Goal: Navigation & Orientation: Find specific page/section

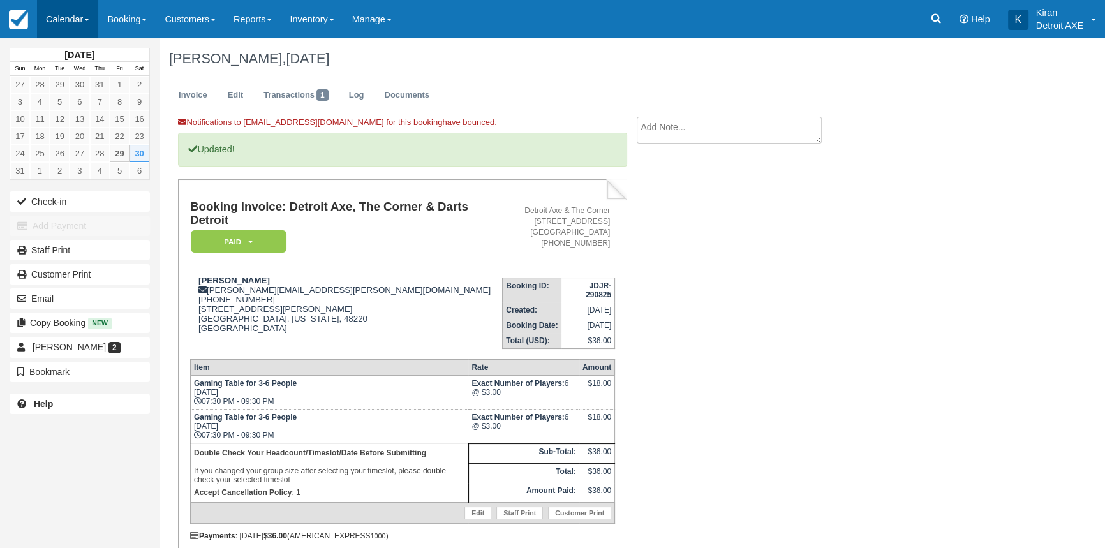
click at [70, 19] on link "Calendar" at bounding box center [67, 19] width 61 height 38
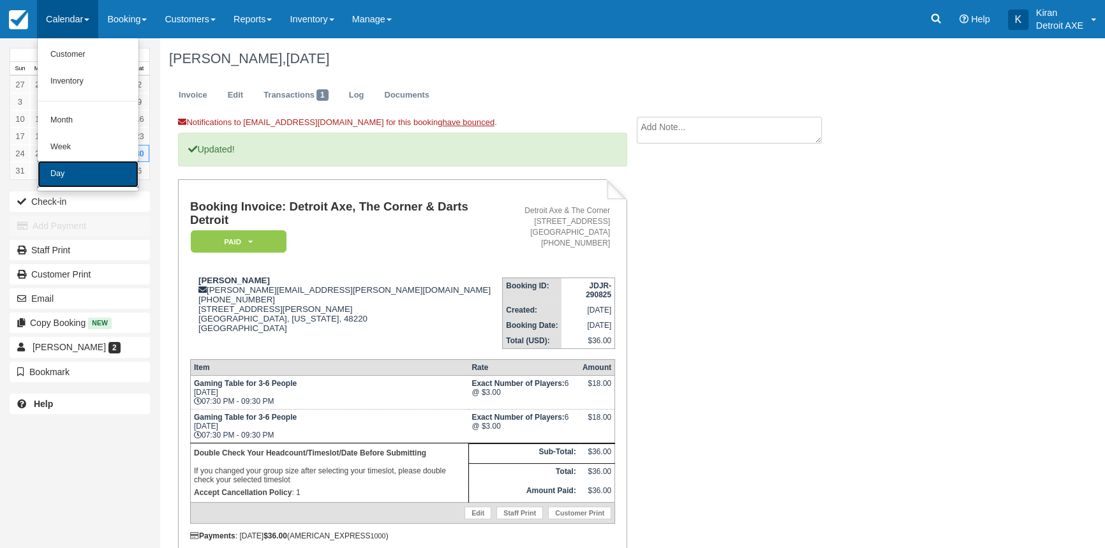
click at [96, 174] on link "Day" at bounding box center [88, 174] width 101 height 27
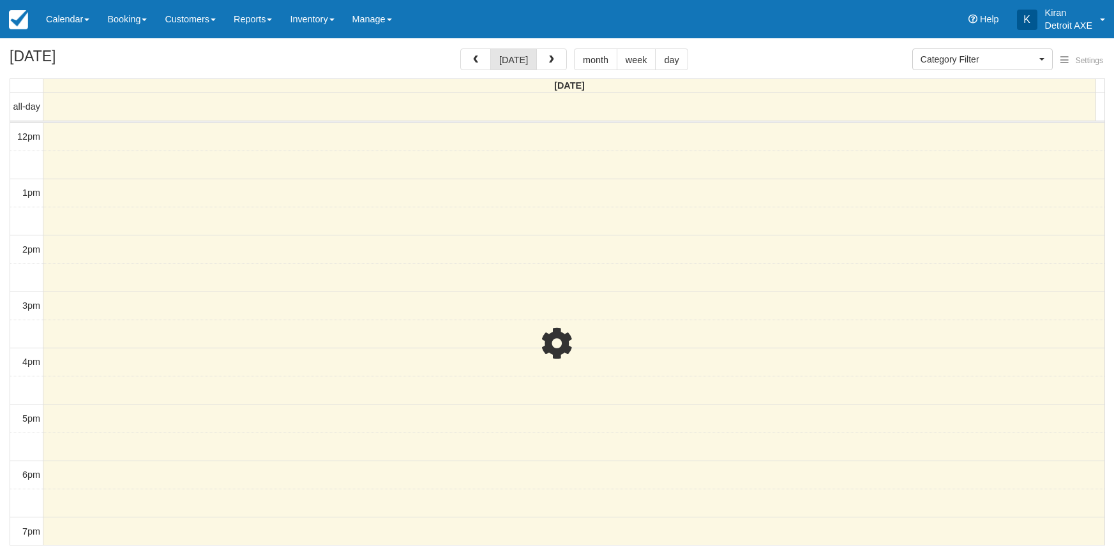
select select
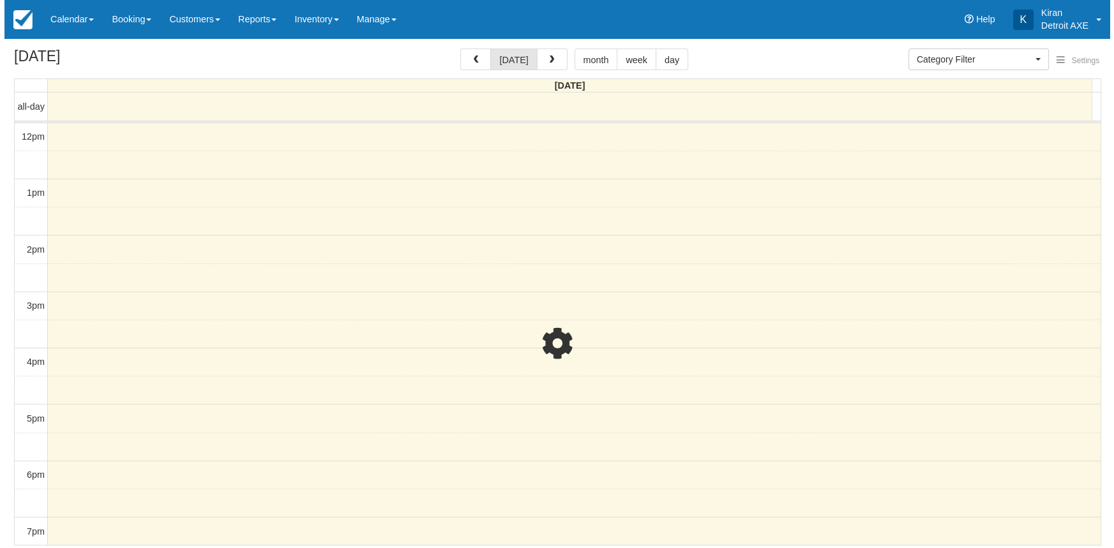
scroll to position [225, 0]
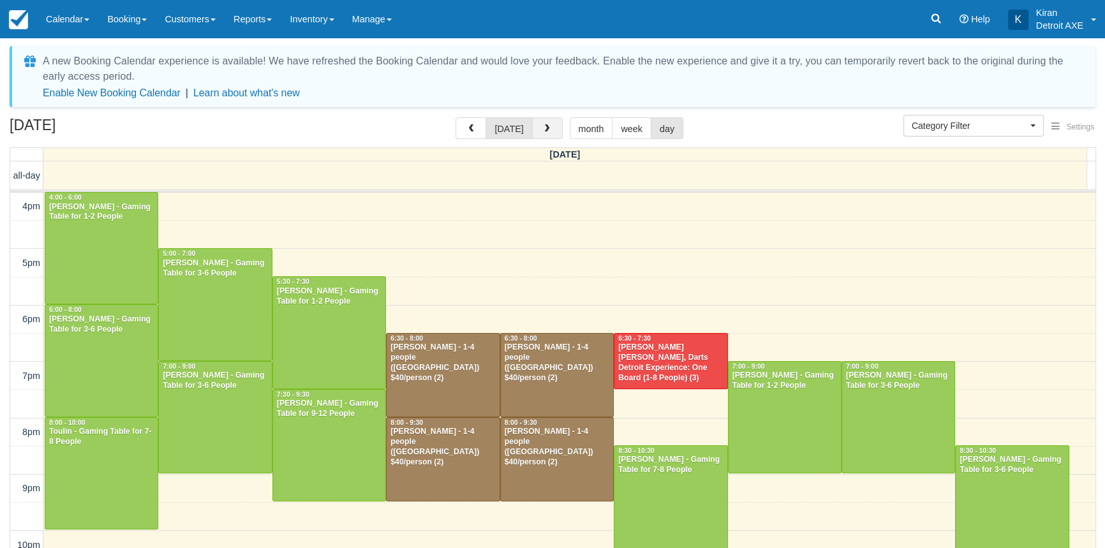
click at [546, 128] on span "button" at bounding box center [546, 128] width 9 height 9
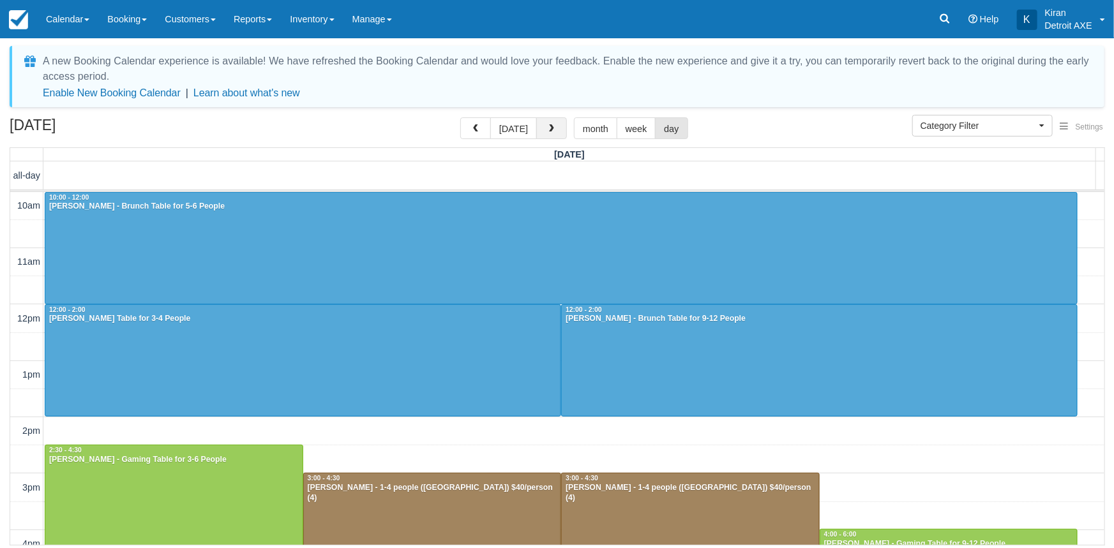
click at [549, 123] on button "button" at bounding box center [551, 128] width 31 height 22
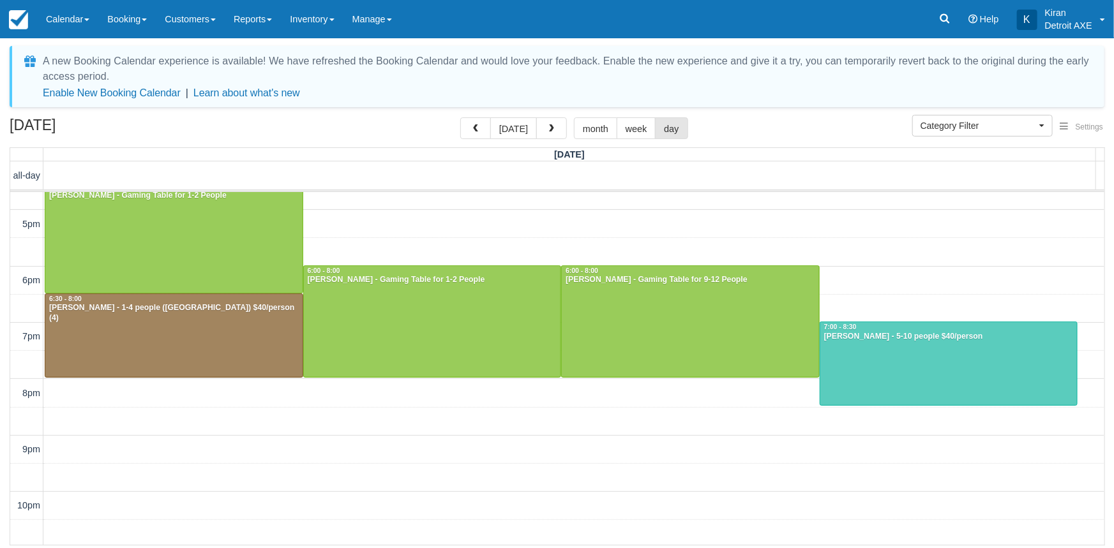
scroll to position [348, 0]
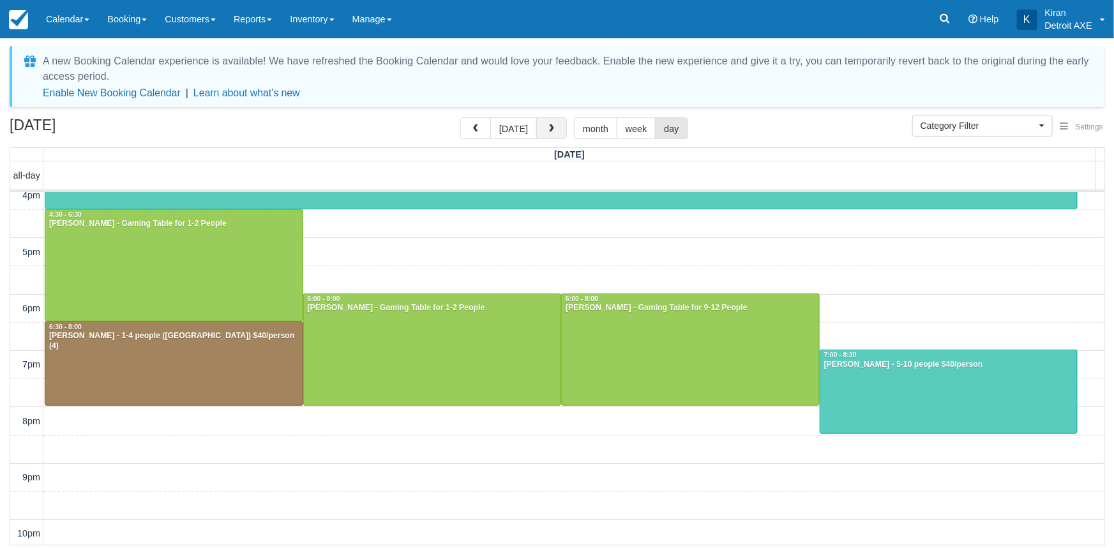
click at [547, 133] on span "button" at bounding box center [551, 128] width 9 height 9
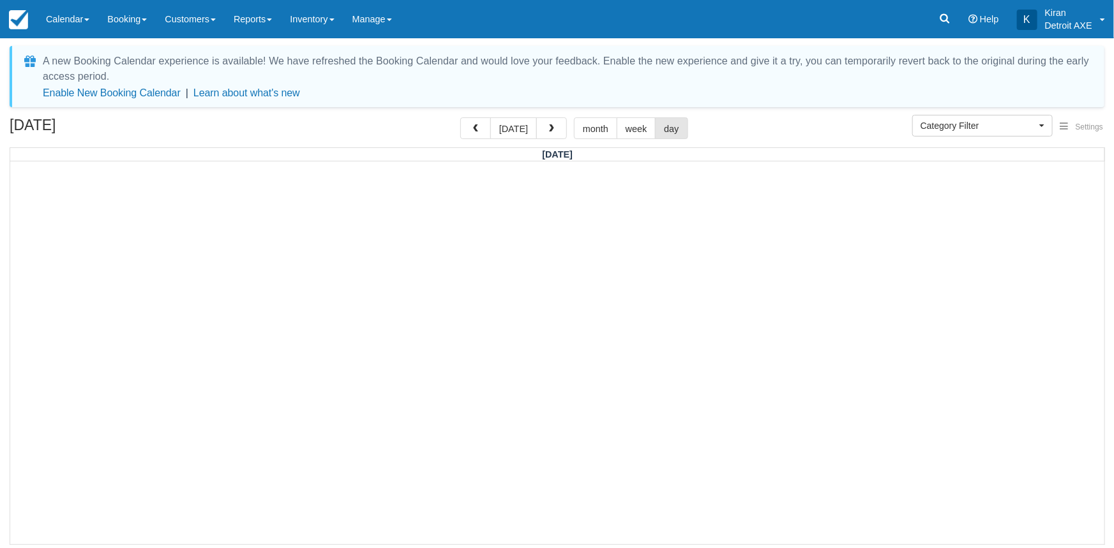
click at [547, 133] on span "button" at bounding box center [551, 128] width 9 height 9
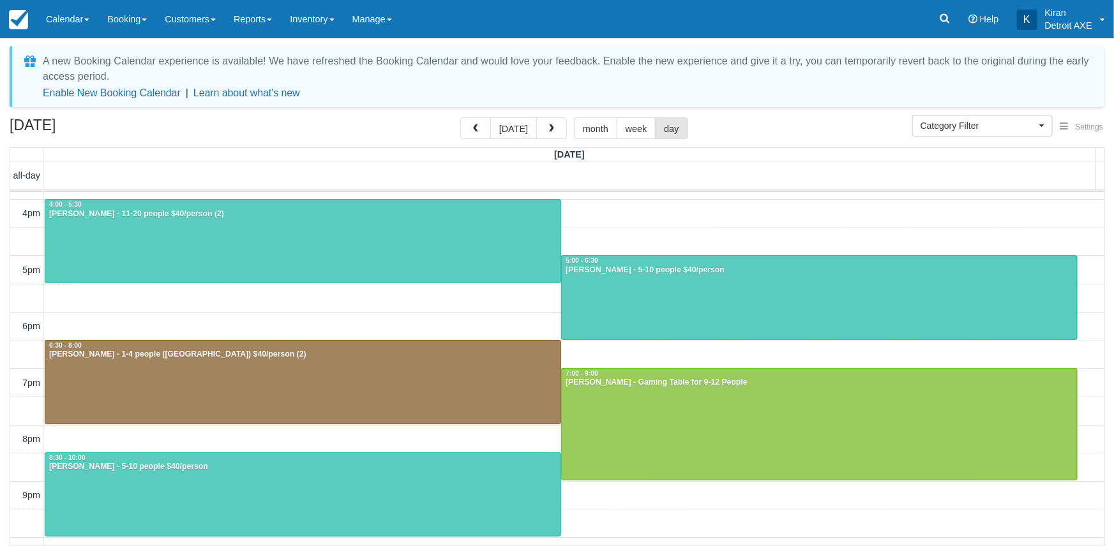
scroll to position [236, 0]
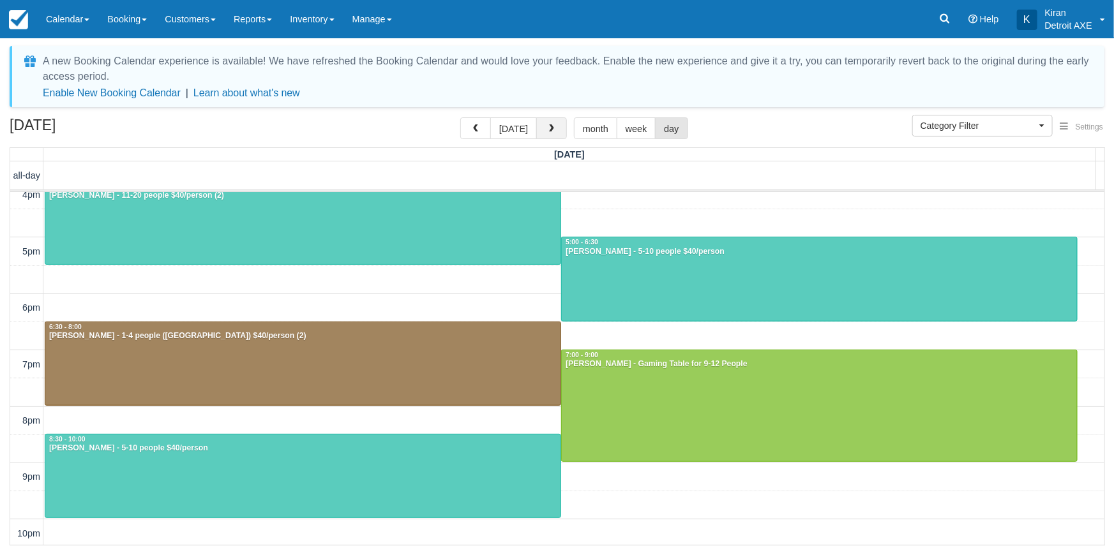
click at [551, 132] on span "button" at bounding box center [551, 128] width 9 height 9
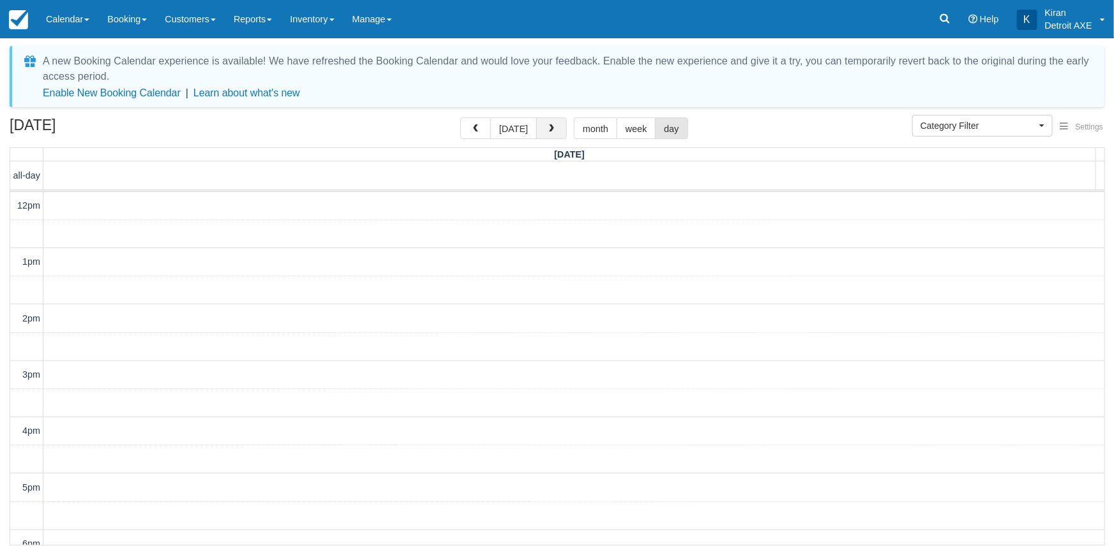
scroll to position [294, 0]
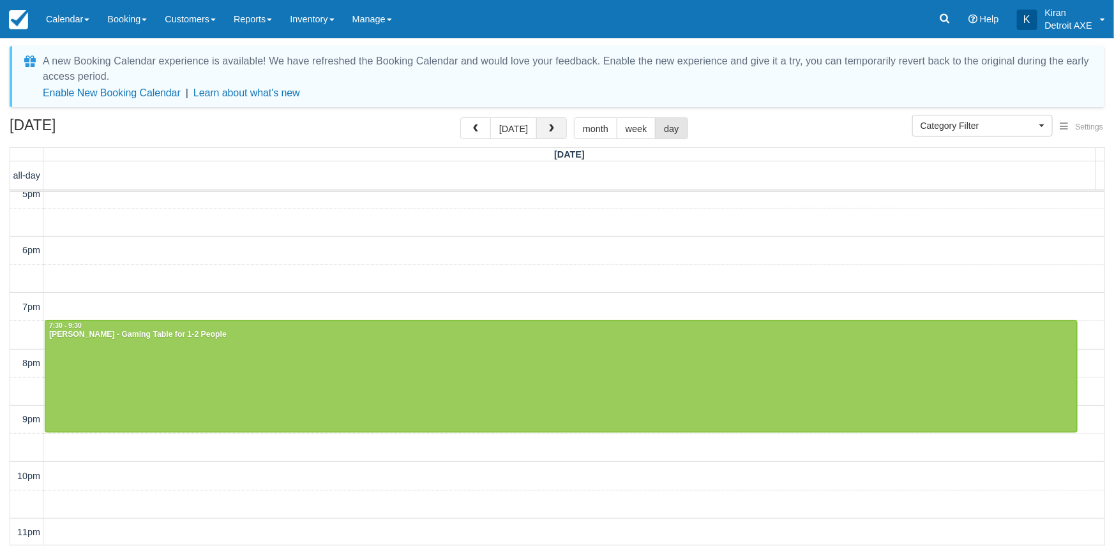
click at [560, 131] on button "button" at bounding box center [551, 128] width 31 height 22
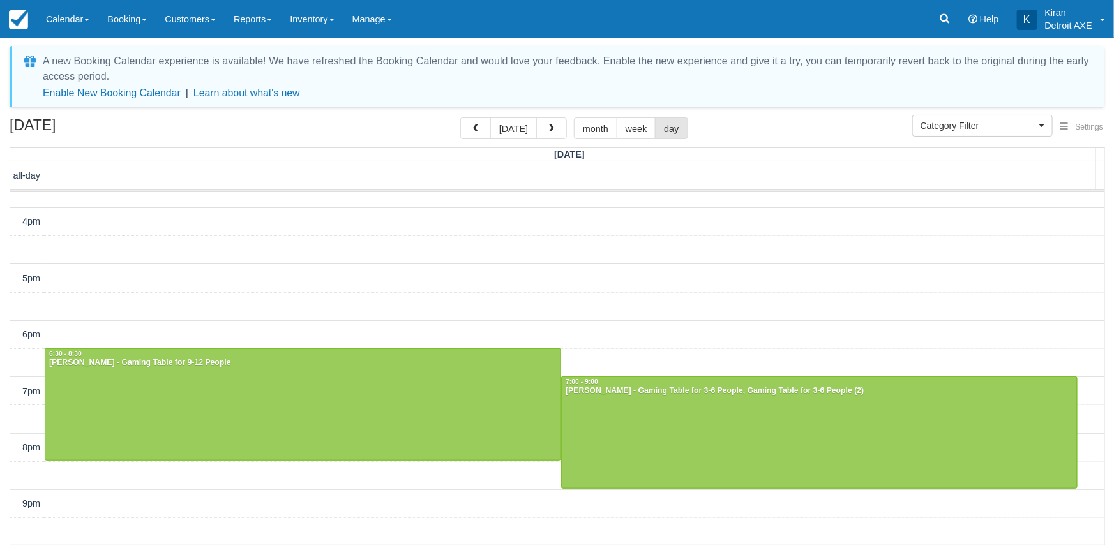
scroll to position [236, 0]
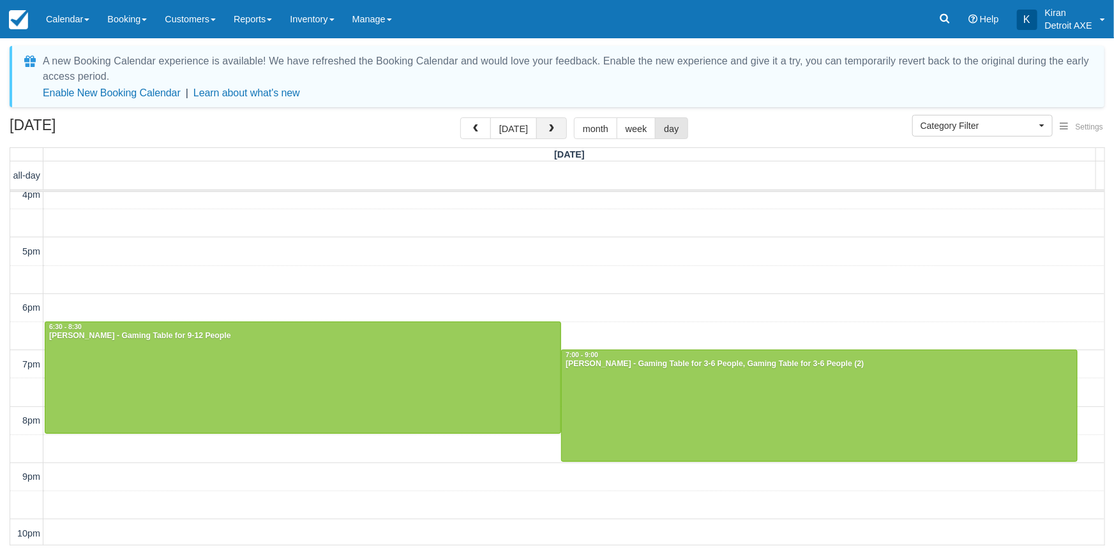
click at [548, 126] on span "button" at bounding box center [551, 128] width 9 height 9
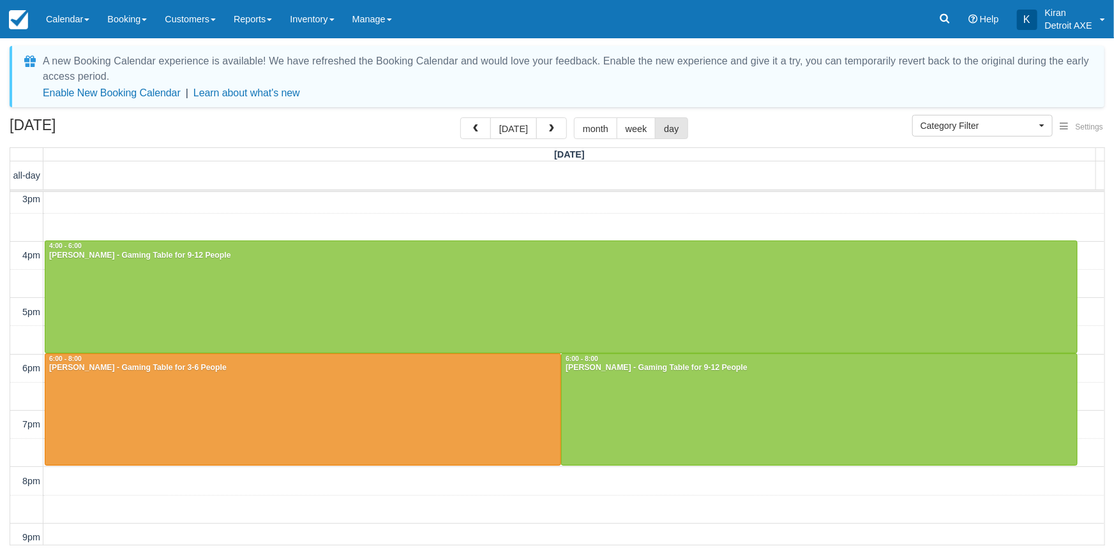
scroll to position [290, 0]
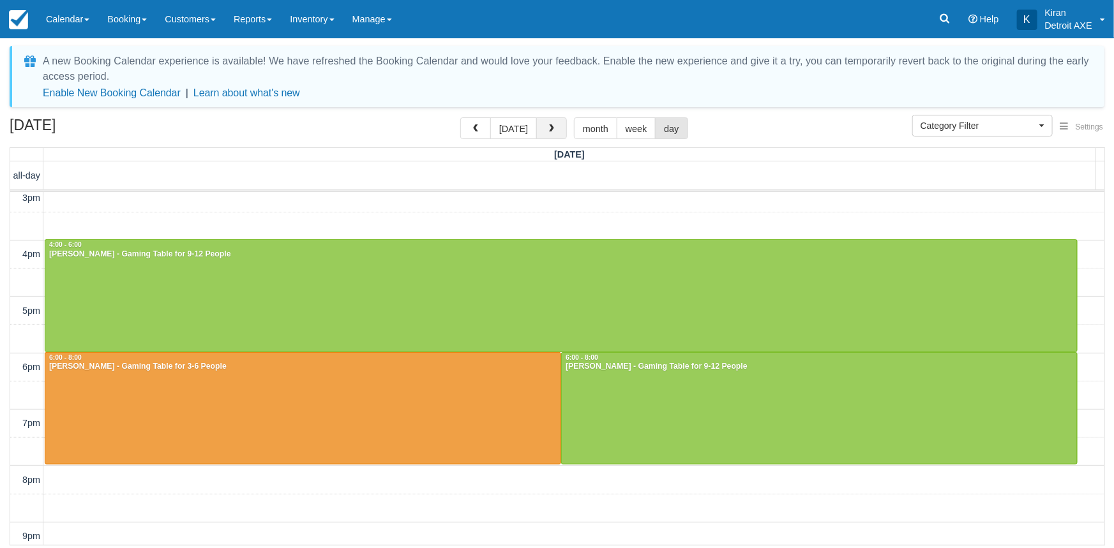
click at [551, 130] on span "button" at bounding box center [551, 128] width 9 height 9
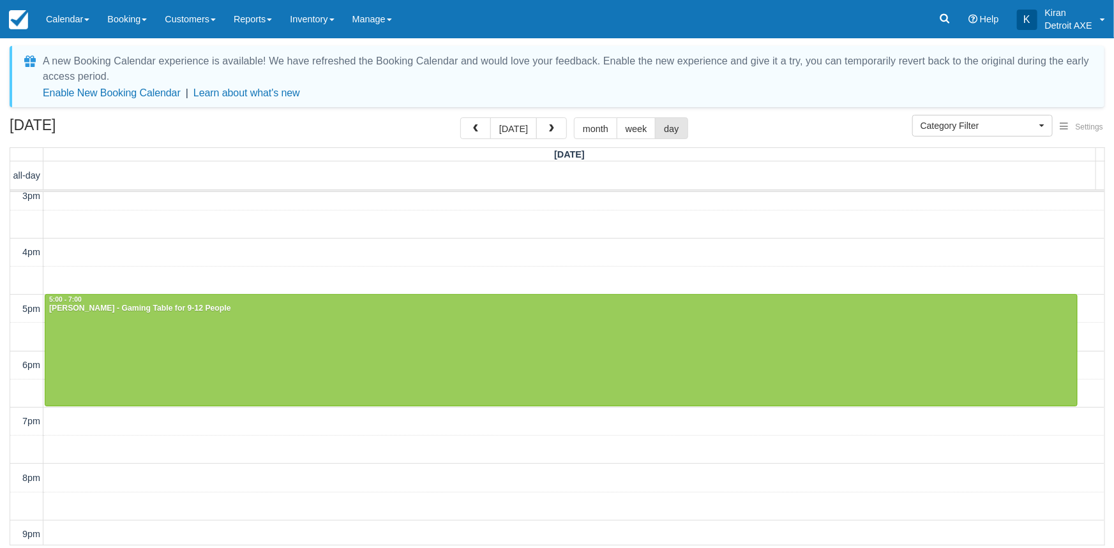
scroll to position [290, 0]
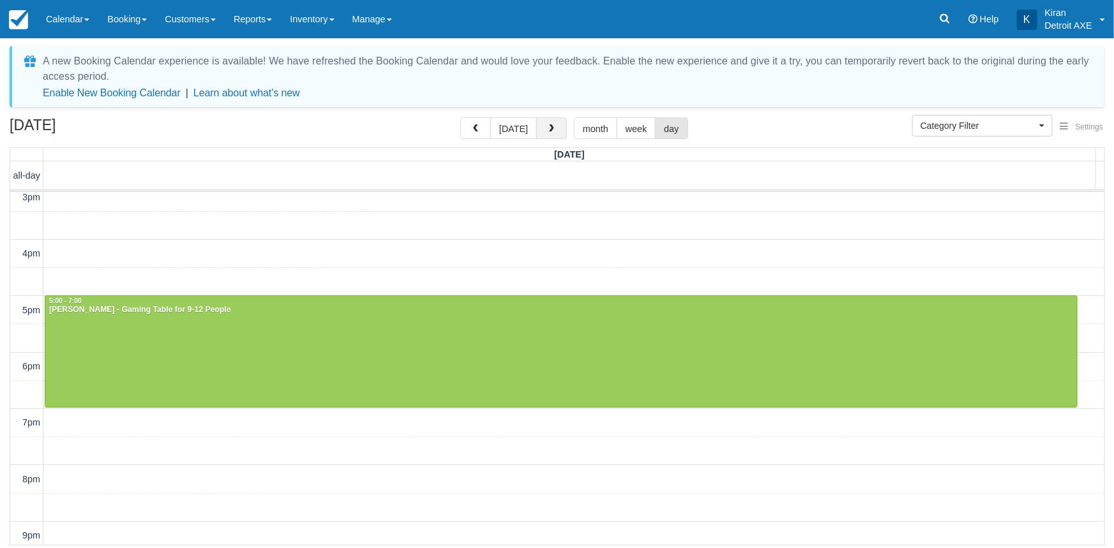
click at [553, 130] on span "button" at bounding box center [551, 128] width 9 height 9
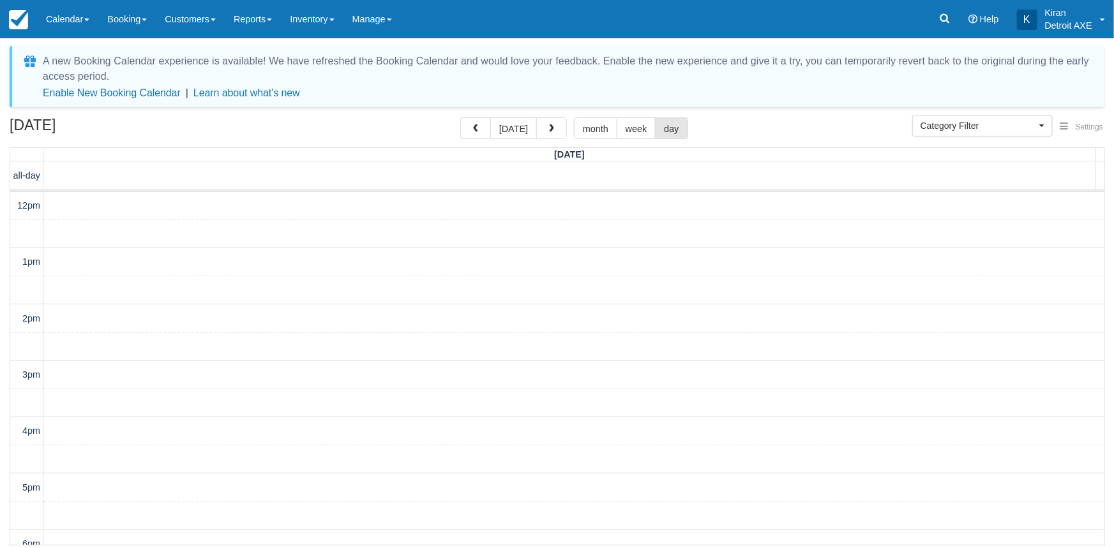
scroll to position [294, 0]
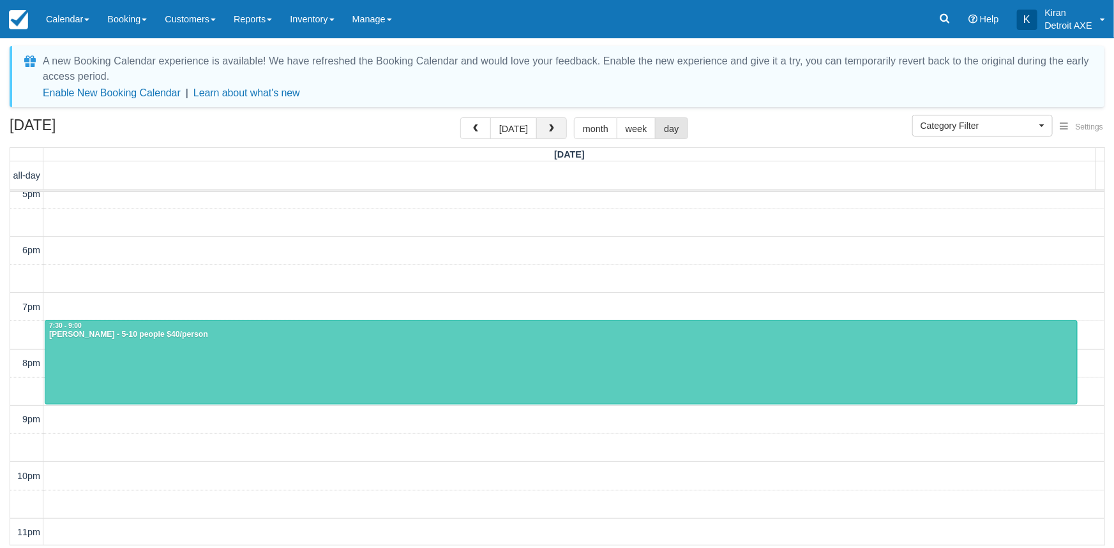
click at [548, 136] on button "button" at bounding box center [551, 128] width 31 height 22
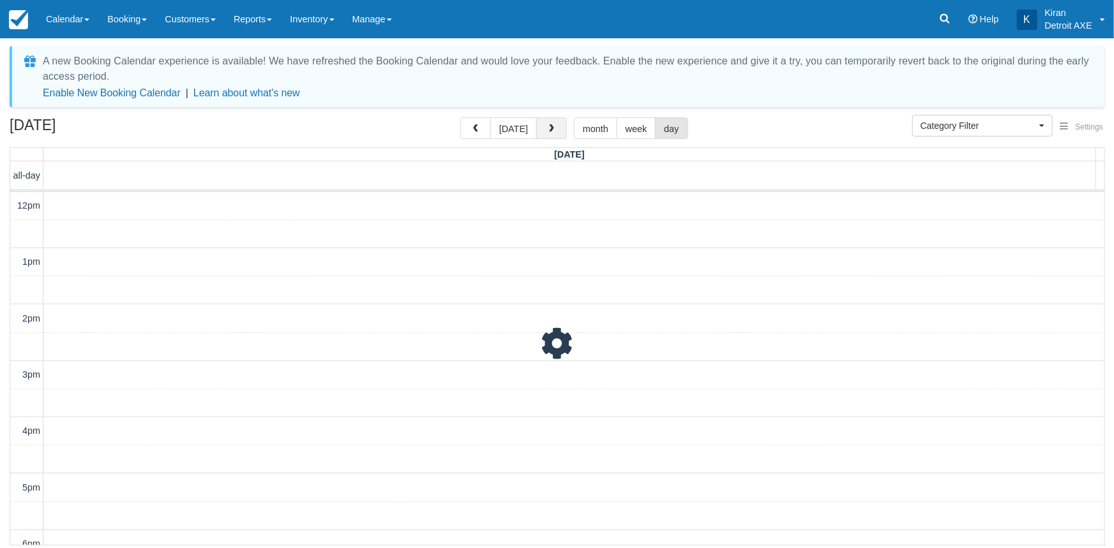
scroll to position [294, 0]
click at [549, 134] on button "button" at bounding box center [551, 128] width 31 height 22
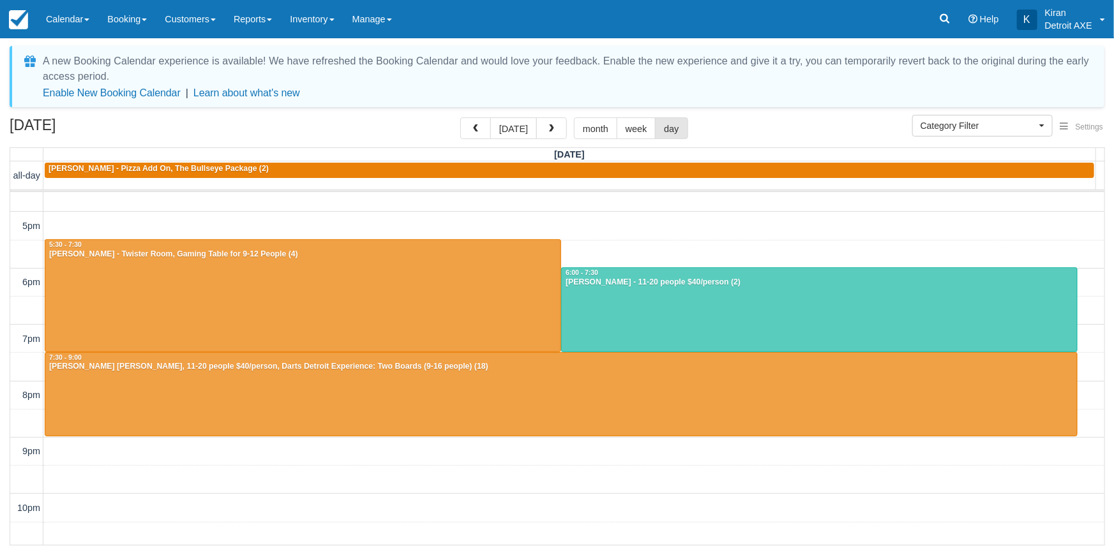
scroll to position [294, 0]
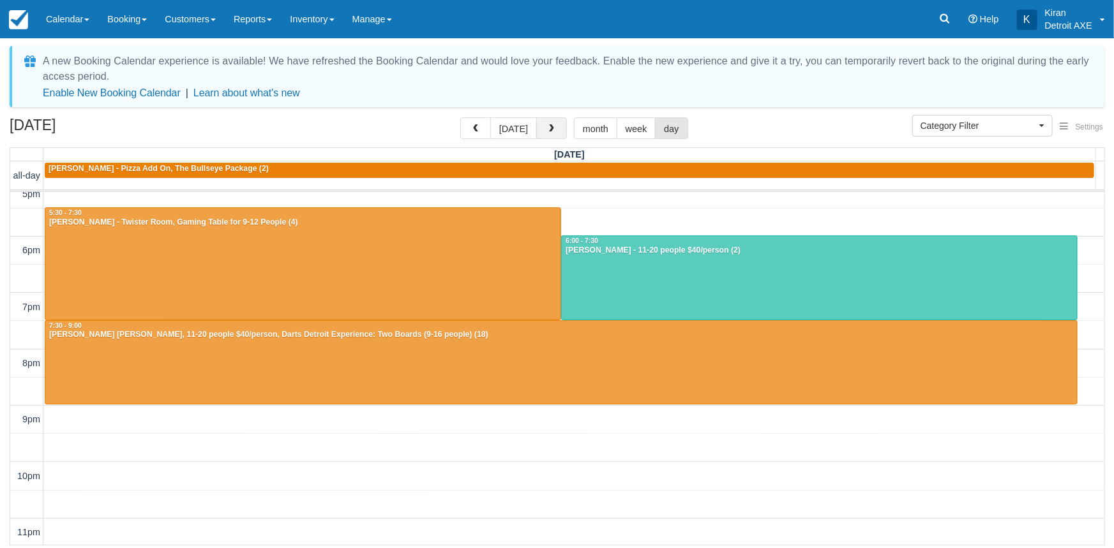
click at [547, 124] on span "button" at bounding box center [551, 128] width 9 height 9
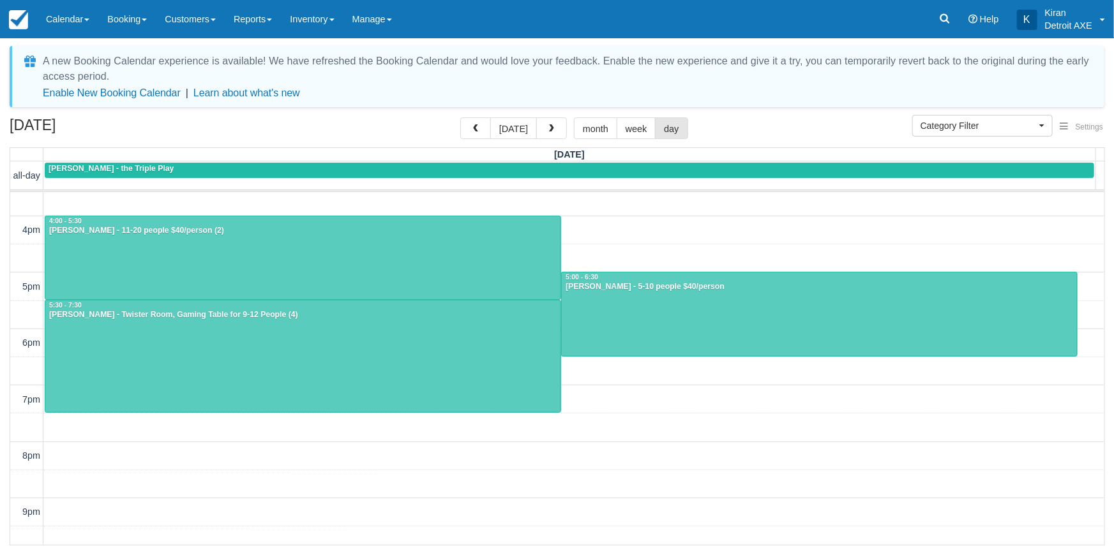
scroll to position [178, 0]
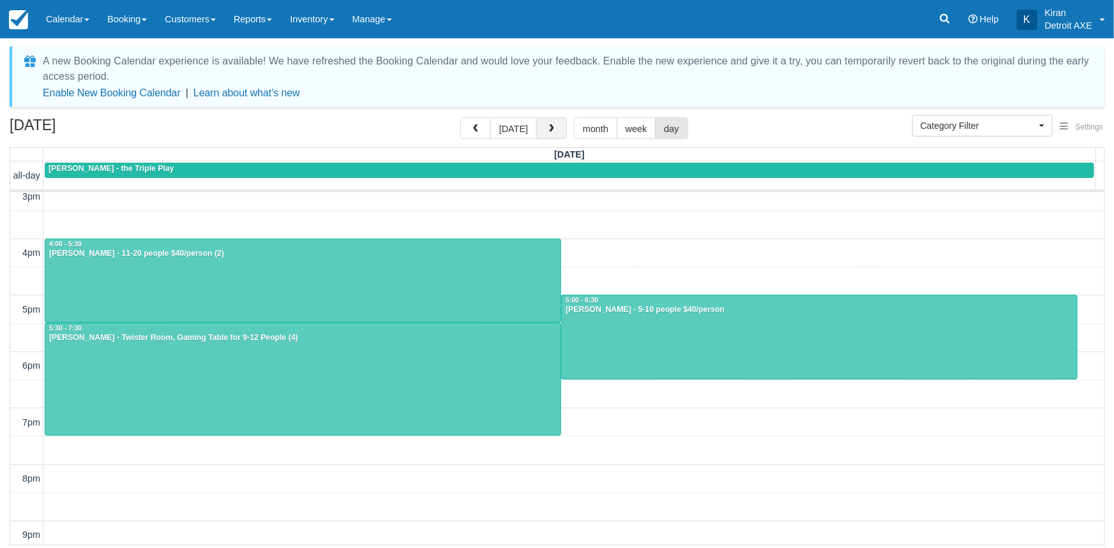
click at [542, 128] on button "button" at bounding box center [551, 128] width 31 height 22
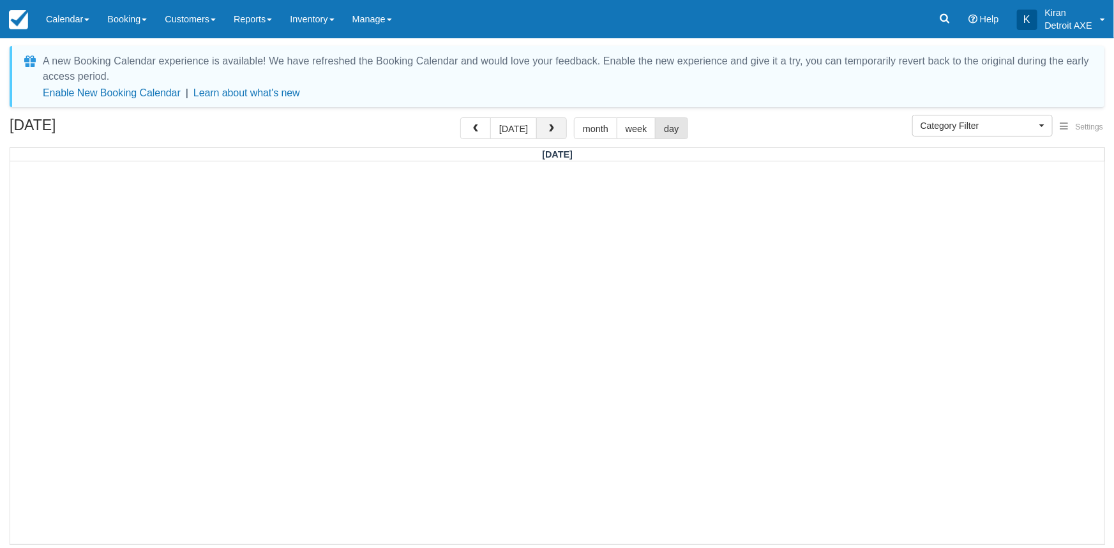
click at [542, 128] on button "button" at bounding box center [551, 128] width 31 height 22
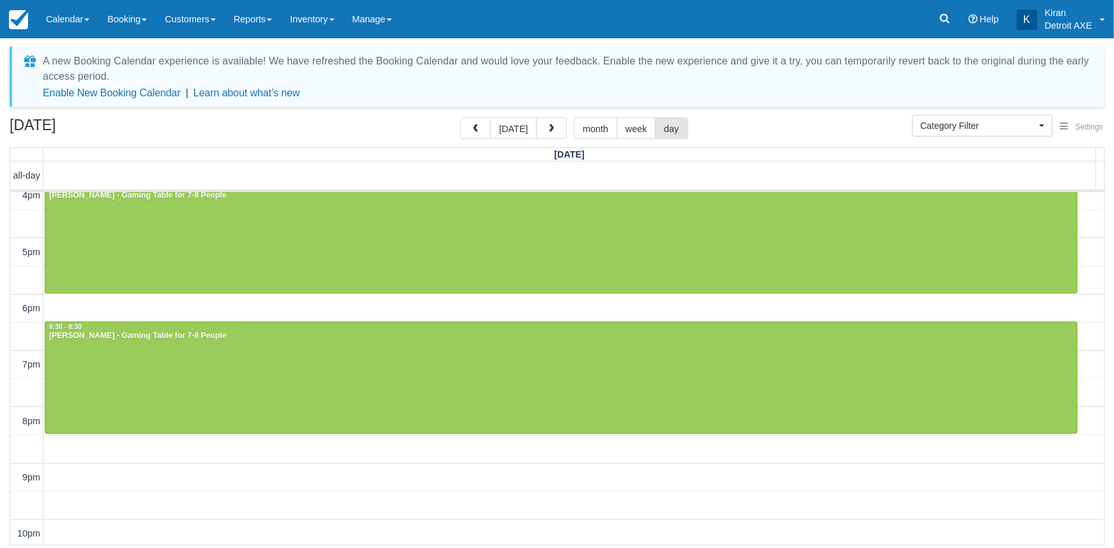
scroll to position [290, 0]
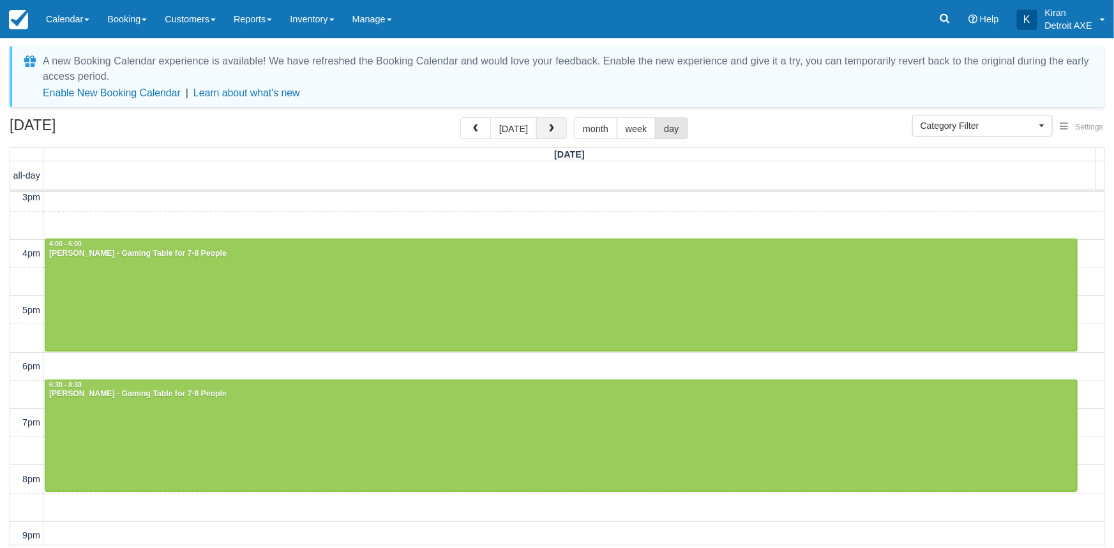
click at [555, 129] on button "button" at bounding box center [551, 128] width 31 height 22
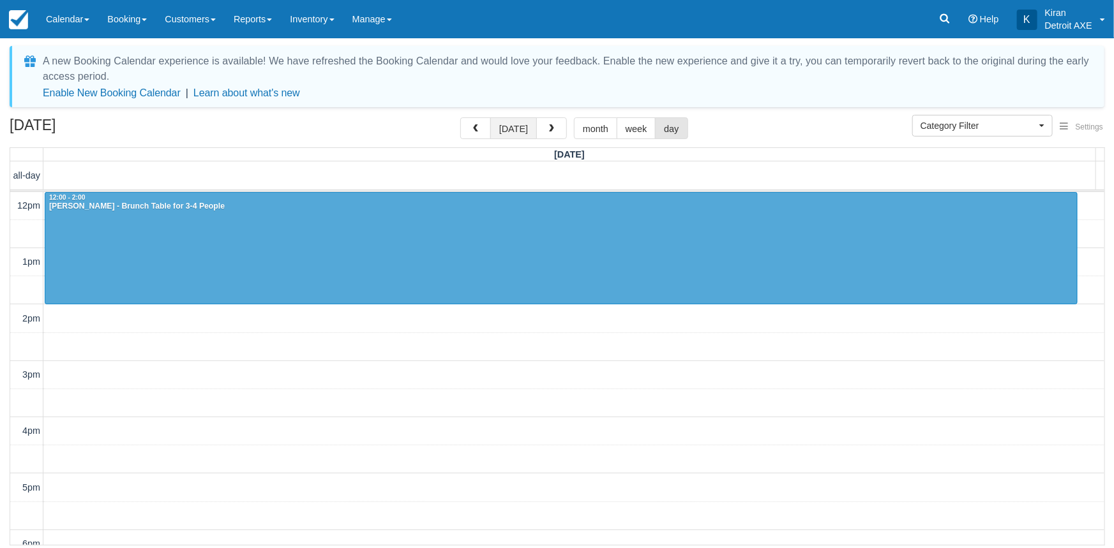
drag, startPoint x: 519, startPoint y: 123, endPoint x: 514, endPoint y: 85, distance: 38.5
click at [519, 123] on button "today" at bounding box center [513, 128] width 47 height 22
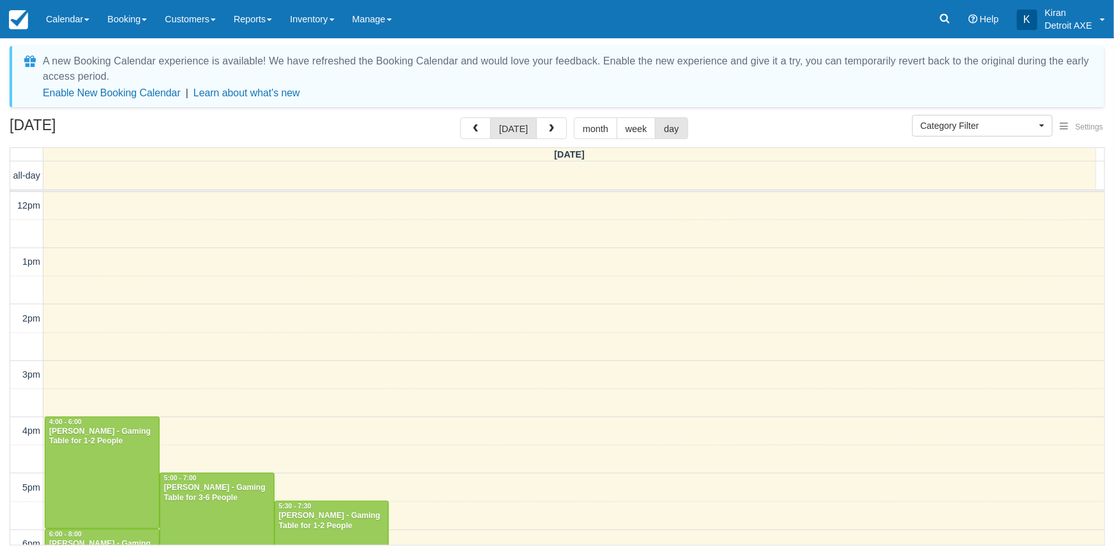
scroll to position [294, 0]
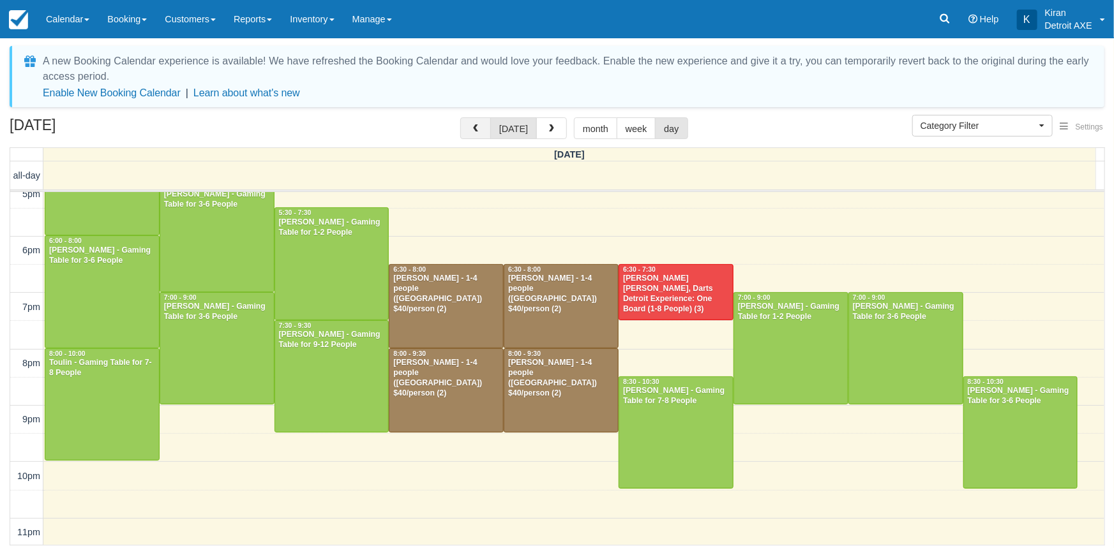
click at [469, 128] on button "button" at bounding box center [475, 128] width 31 height 22
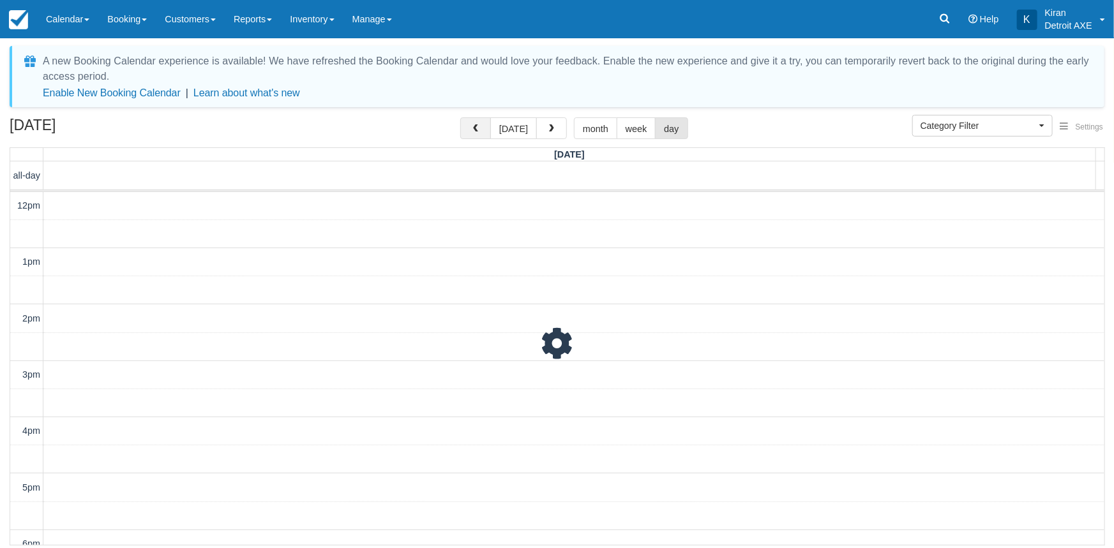
scroll to position [294, 0]
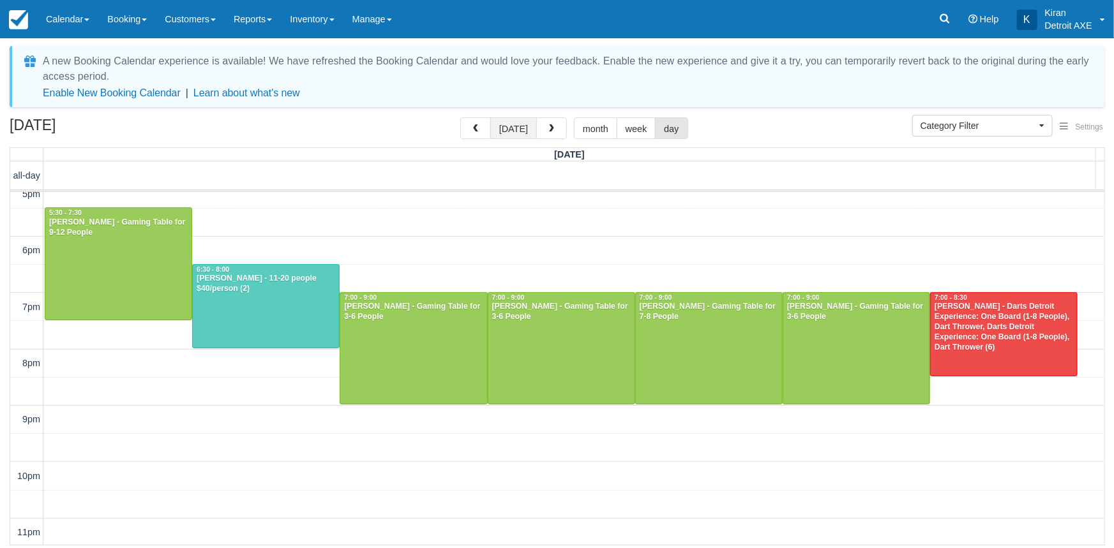
click at [509, 133] on button "today" at bounding box center [513, 128] width 47 height 22
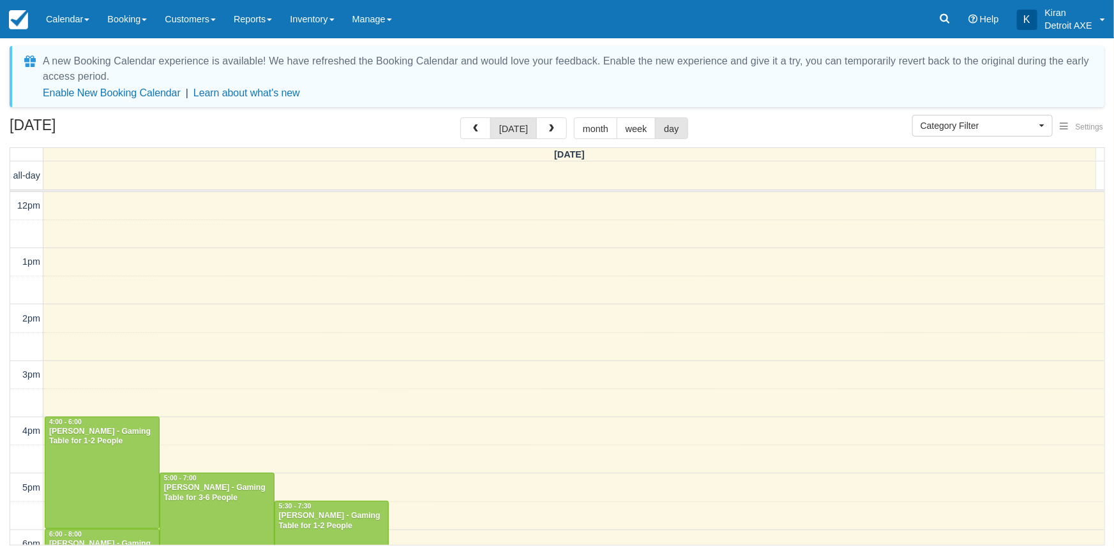
scroll to position [294, 0]
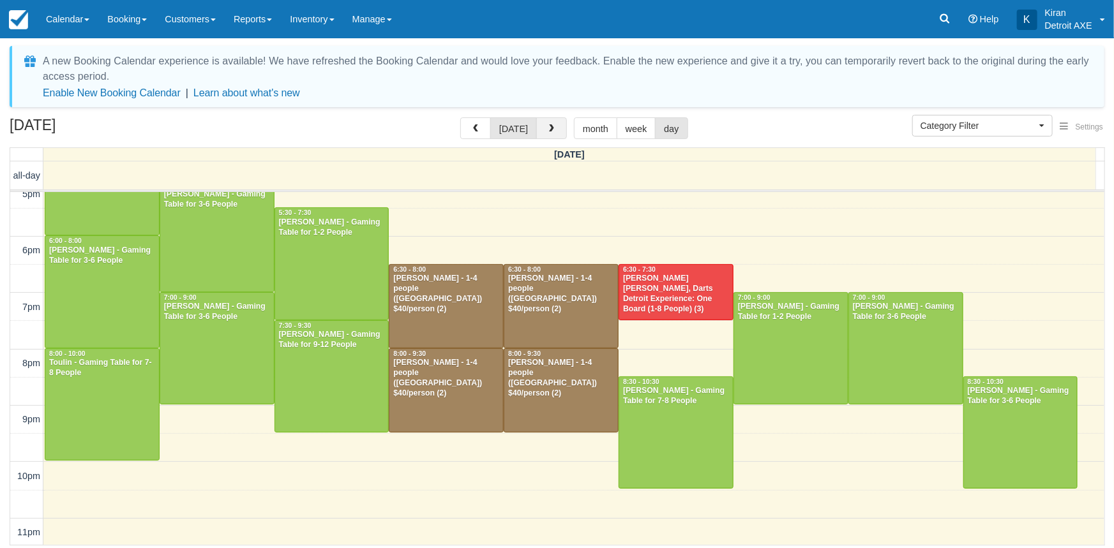
click at [555, 134] on button "button" at bounding box center [551, 128] width 31 height 22
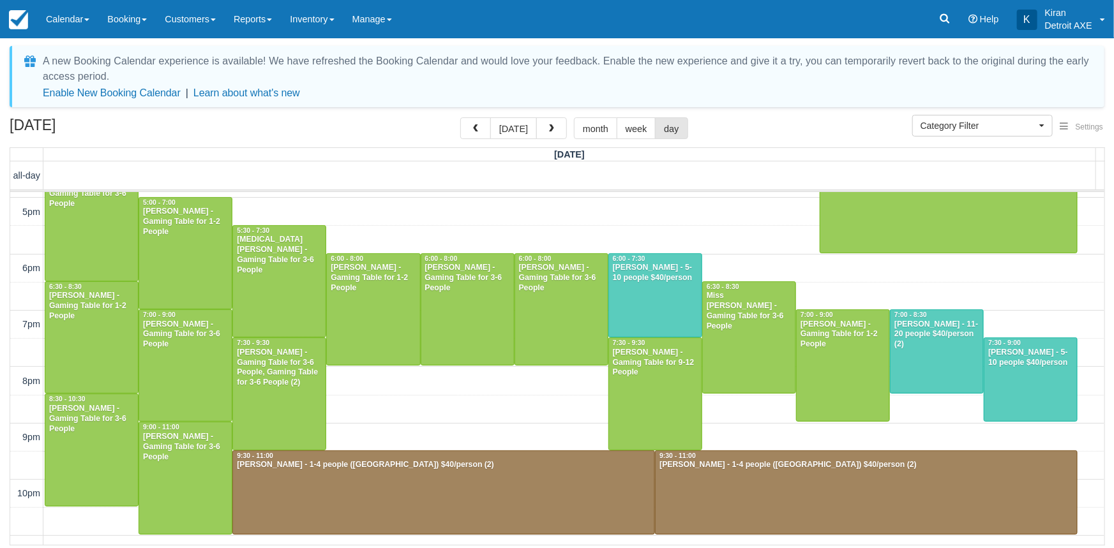
scroll to position [406, 0]
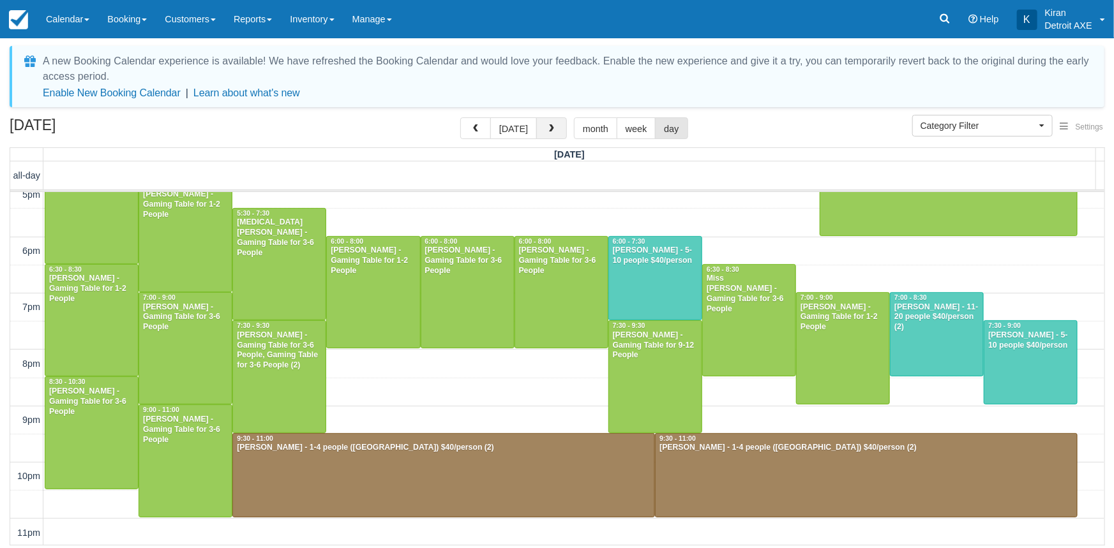
click at [550, 131] on span "button" at bounding box center [551, 128] width 9 height 9
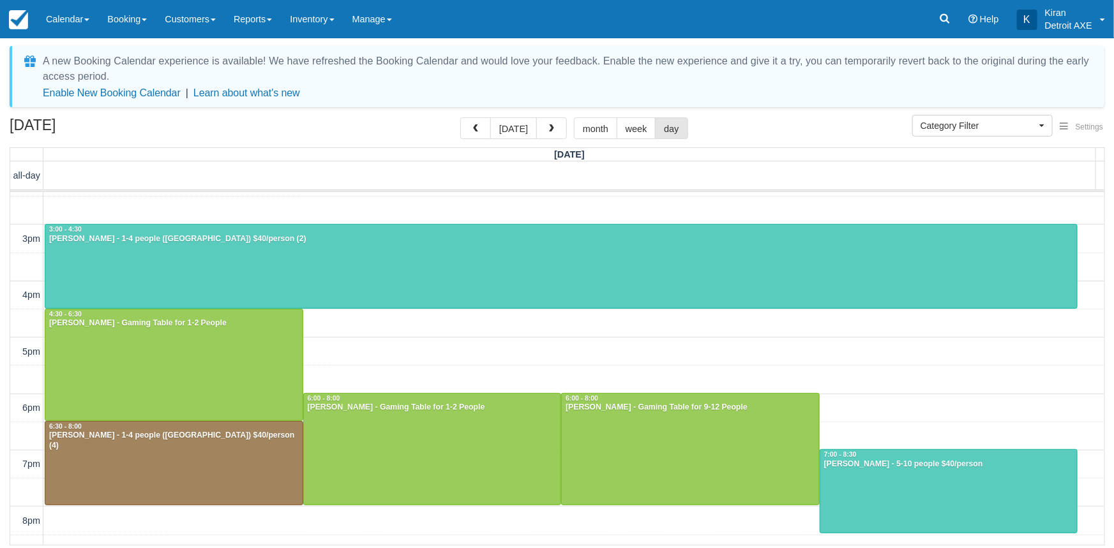
scroll to position [232, 0]
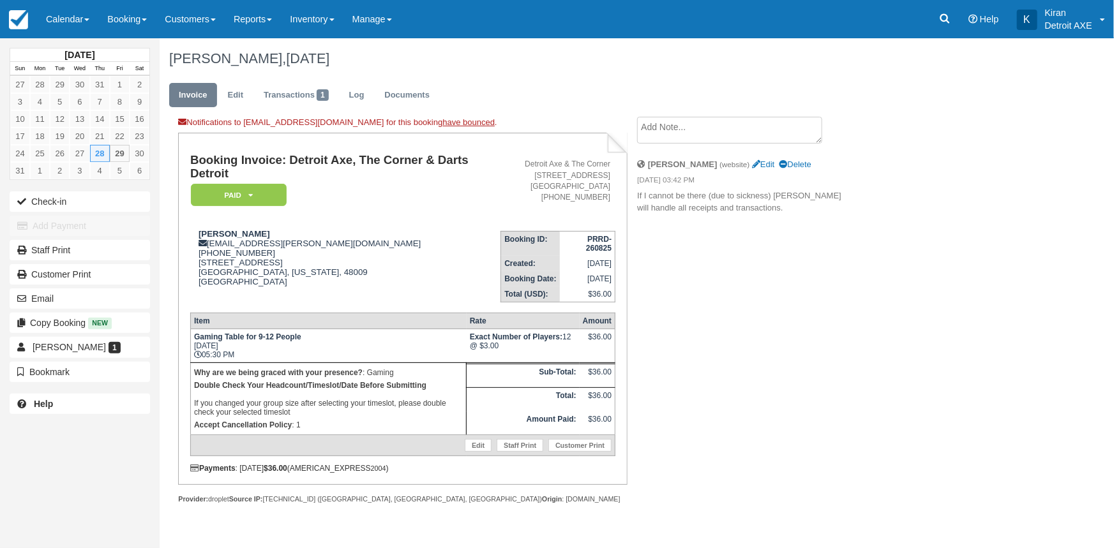
click at [785, 213] on p "If I cannot be there (due to sickness) [PERSON_NAME] will handle all receipts a…" at bounding box center [744, 202] width 215 height 24
